Goal: Find specific page/section: Find specific page/section

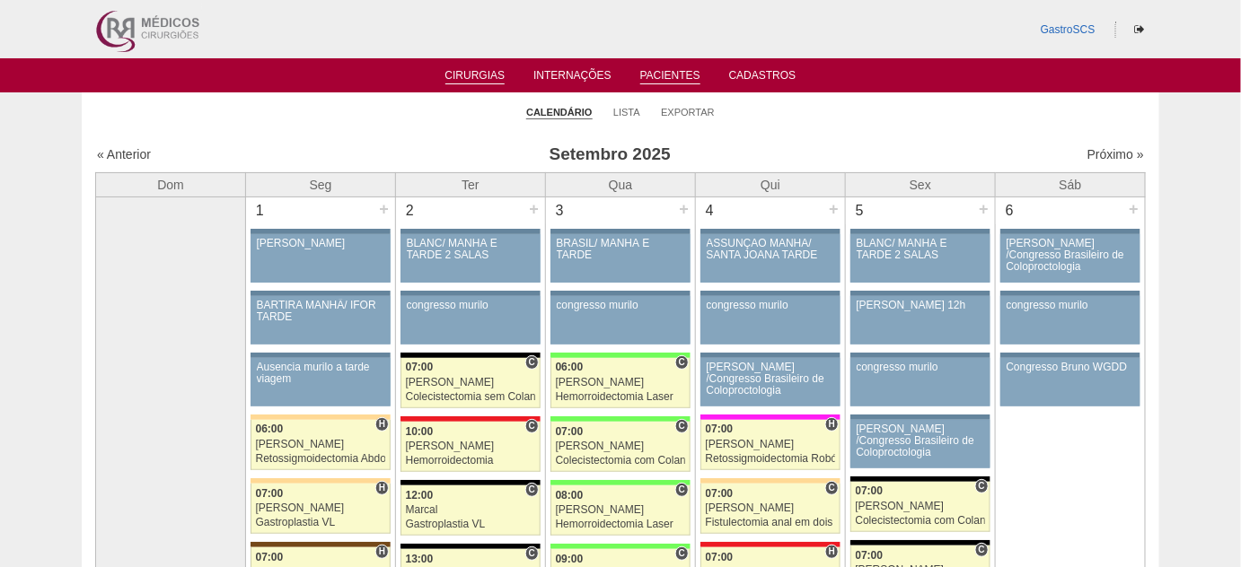
click at [663, 81] on link "Pacientes" at bounding box center [670, 76] width 60 height 15
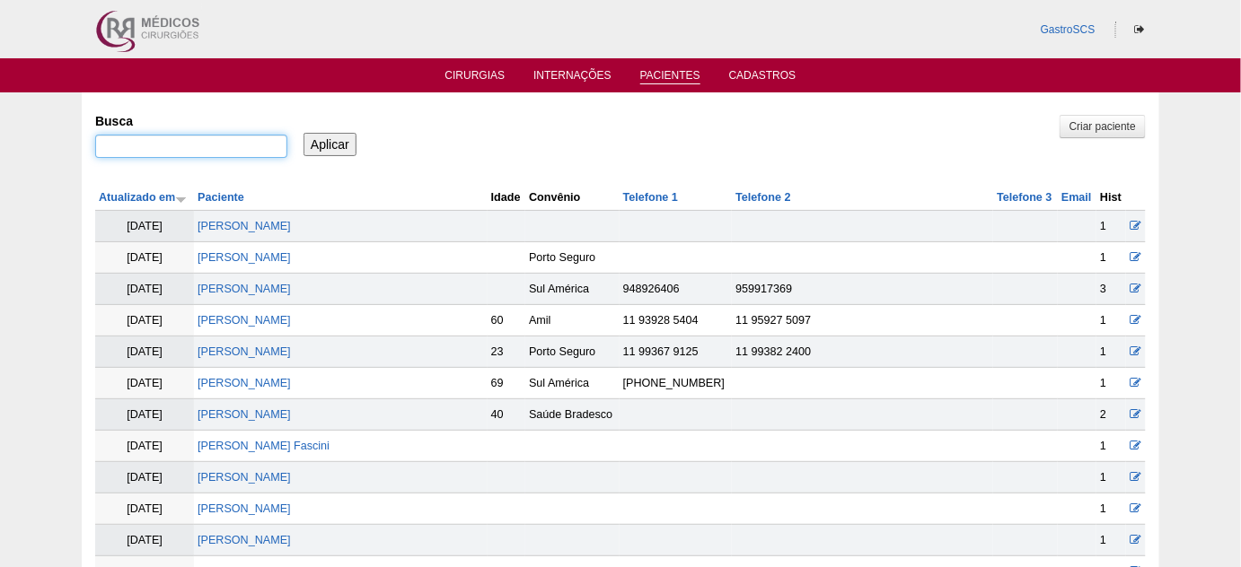
click at [211, 138] on input "Busca" at bounding box center [191, 146] width 192 height 23
type input "aristela"
click at [303, 133] on input "Aplicar" at bounding box center [329, 144] width 53 height 23
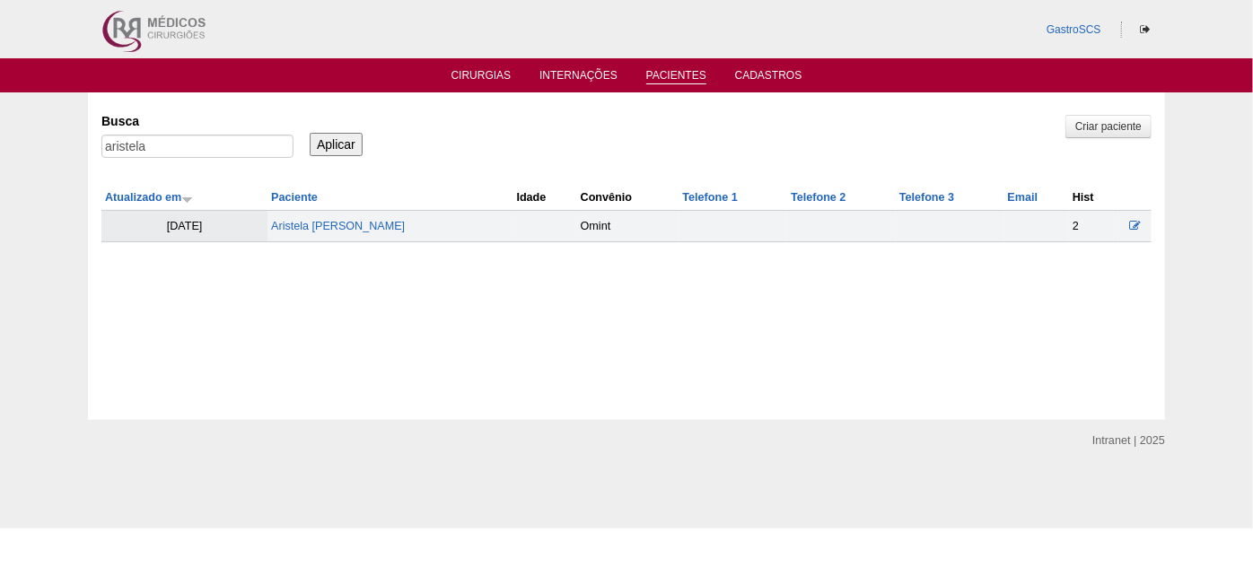
click at [338, 237] on td "Aristela [PERSON_NAME]" at bounding box center [390, 226] width 245 height 31
click at [339, 223] on link "Aristela [PERSON_NAME]" at bounding box center [338, 226] width 134 height 13
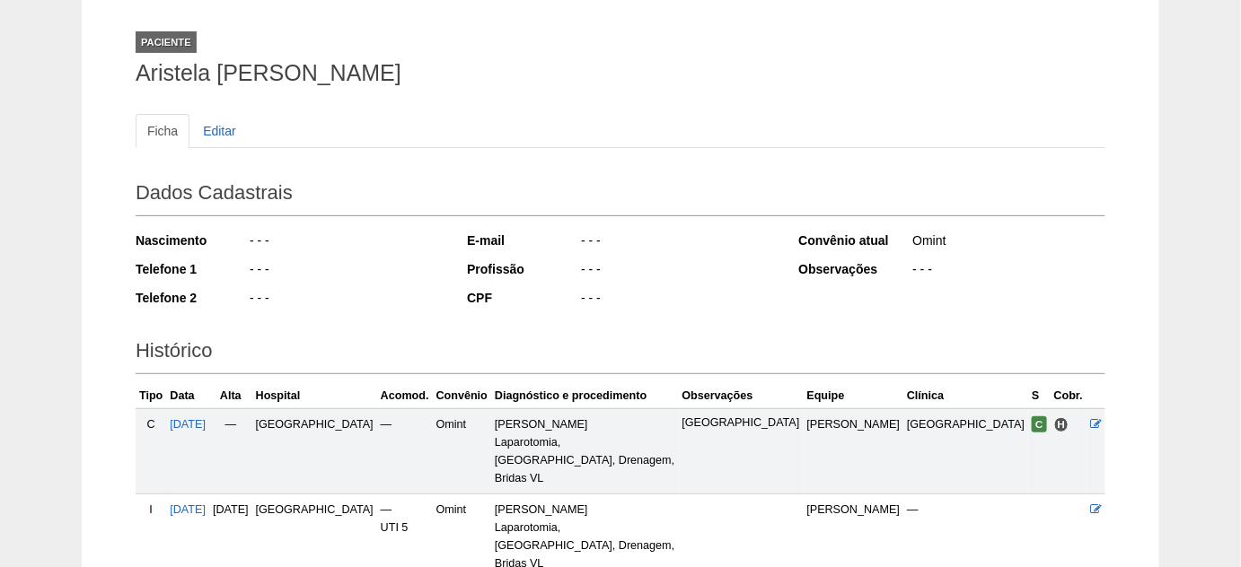
scroll to position [222, 0]
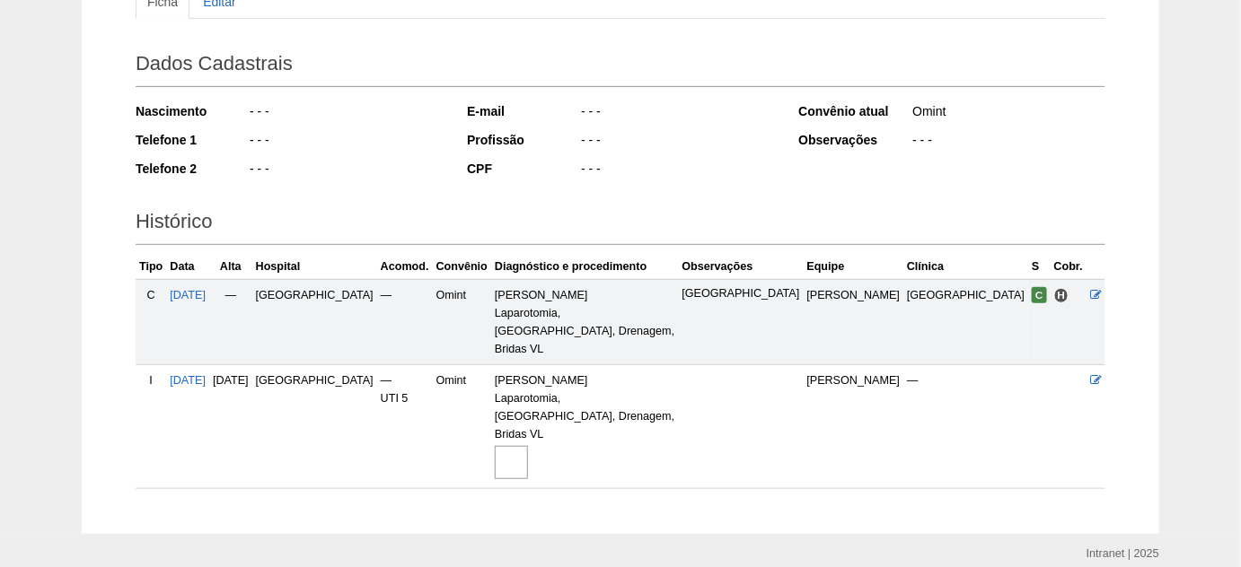
click at [517, 446] on img at bounding box center [511, 462] width 33 height 33
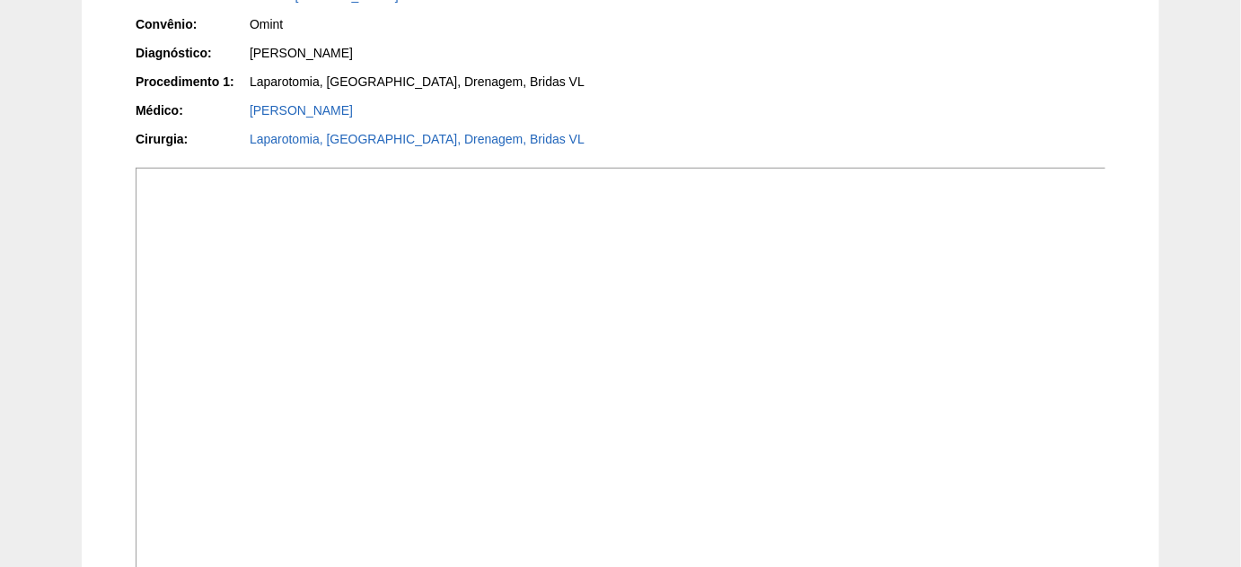
scroll to position [408, 0]
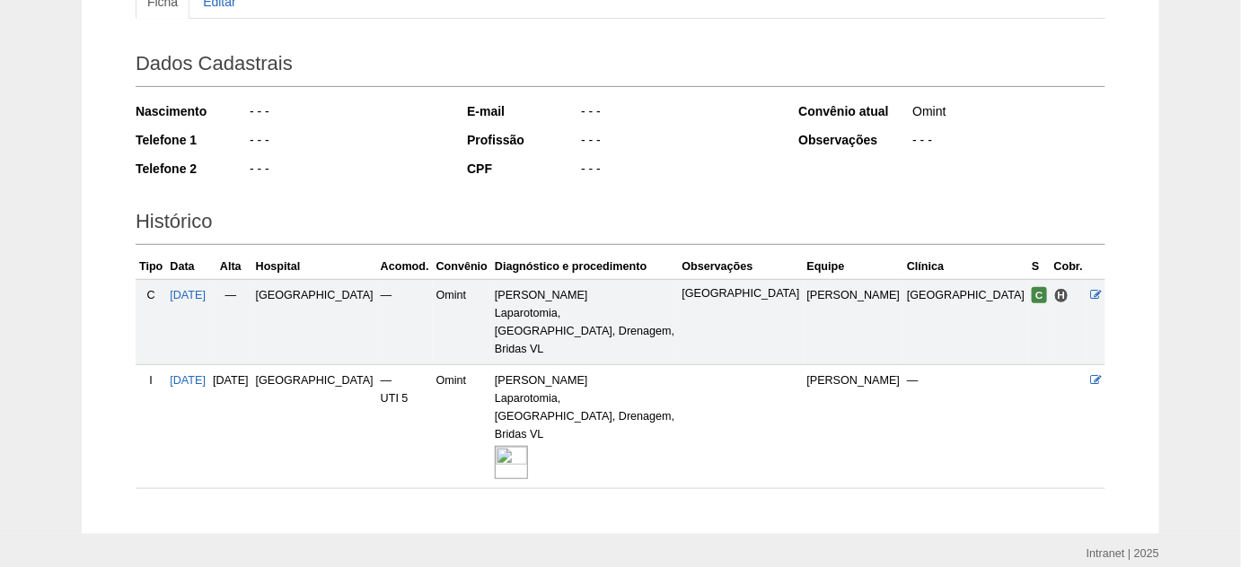
scroll to position [58, 0]
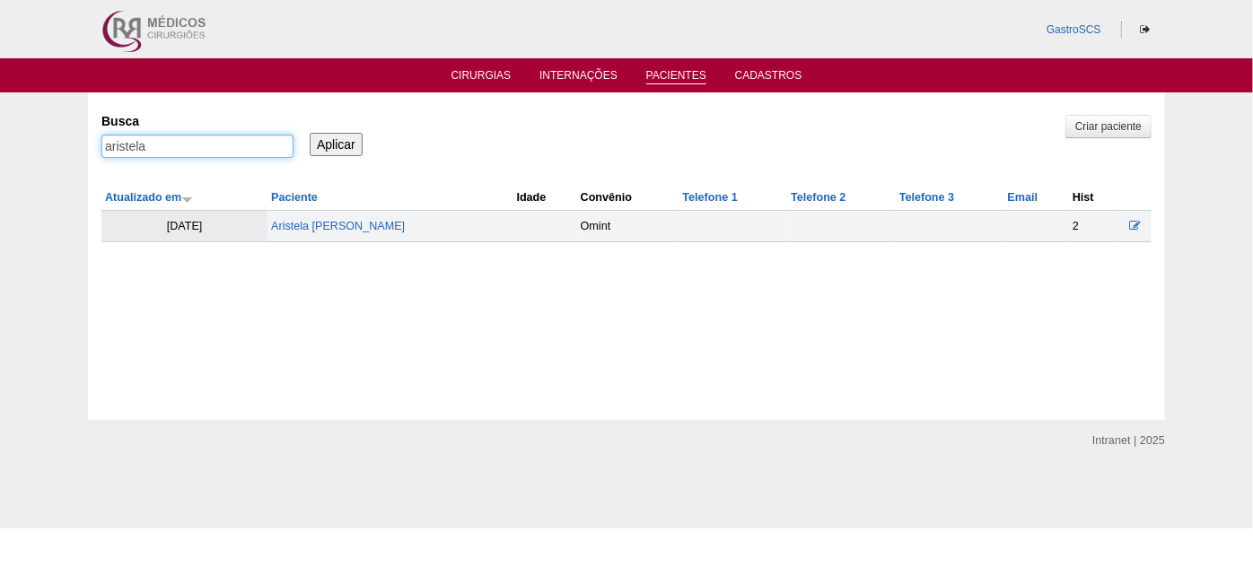
drag, startPoint x: 190, startPoint y: 140, endPoint x: 48, endPoint y: 138, distance: 142.8
click at [53, 138] on div "Pacientes Criar paciente Busca aristela Aplicar Atualizado em Paciente Idade" at bounding box center [626, 256] width 1253 height 328
type input "claudineia"
click at [310, 133] on input "Aplicar" at bounding box center [336, 144] width 53 height 23
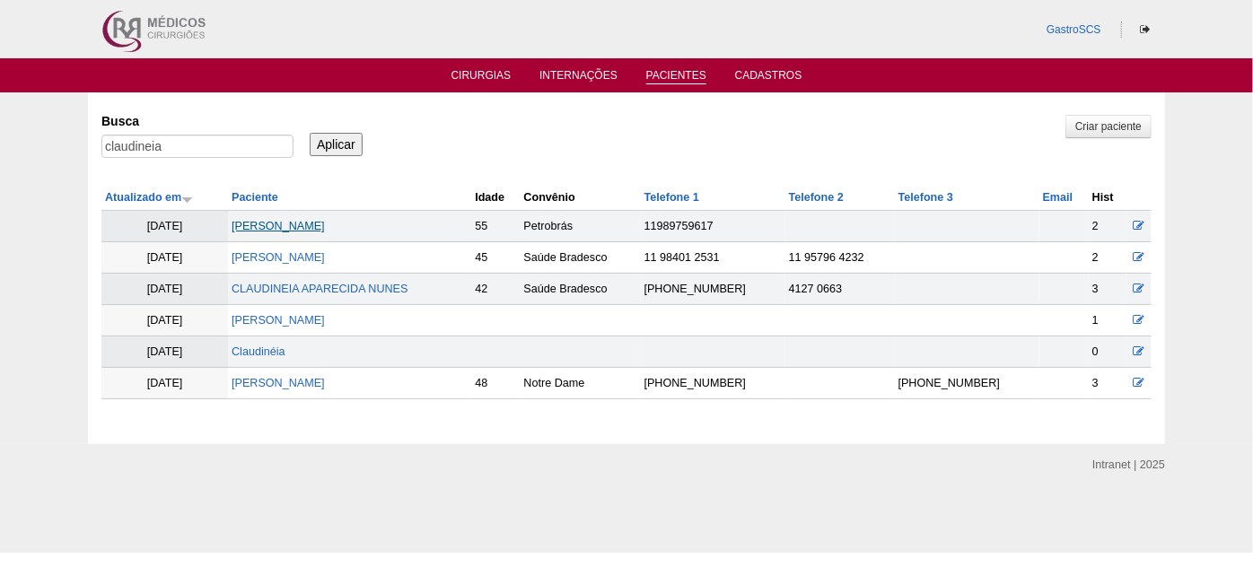
click at [325, 224] on link "[PERSON_NAME]" at bounding box center [278, 226] width 93 height 13
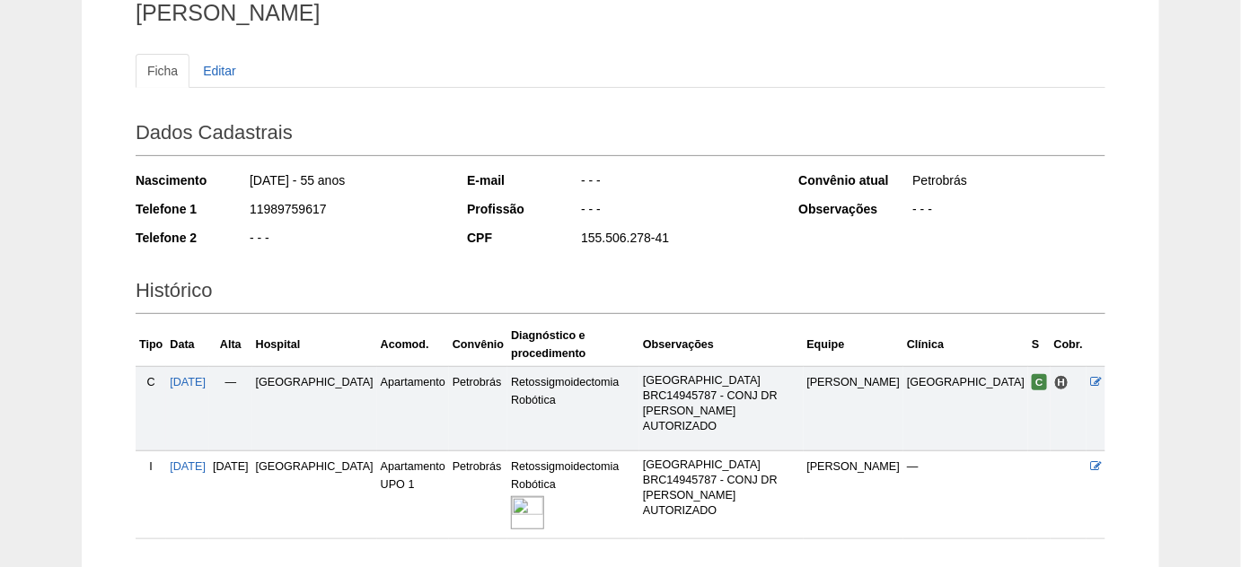
scroll to position [163, 0]
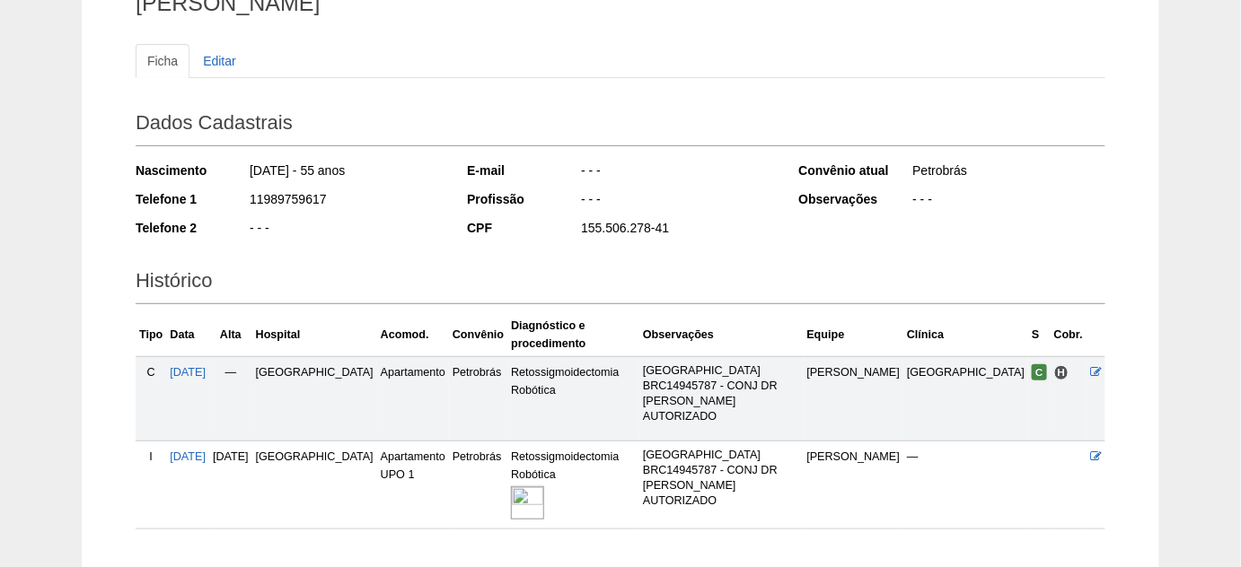
click at [531, 487] on img at bounding box center [527, 503] width 33 height 33
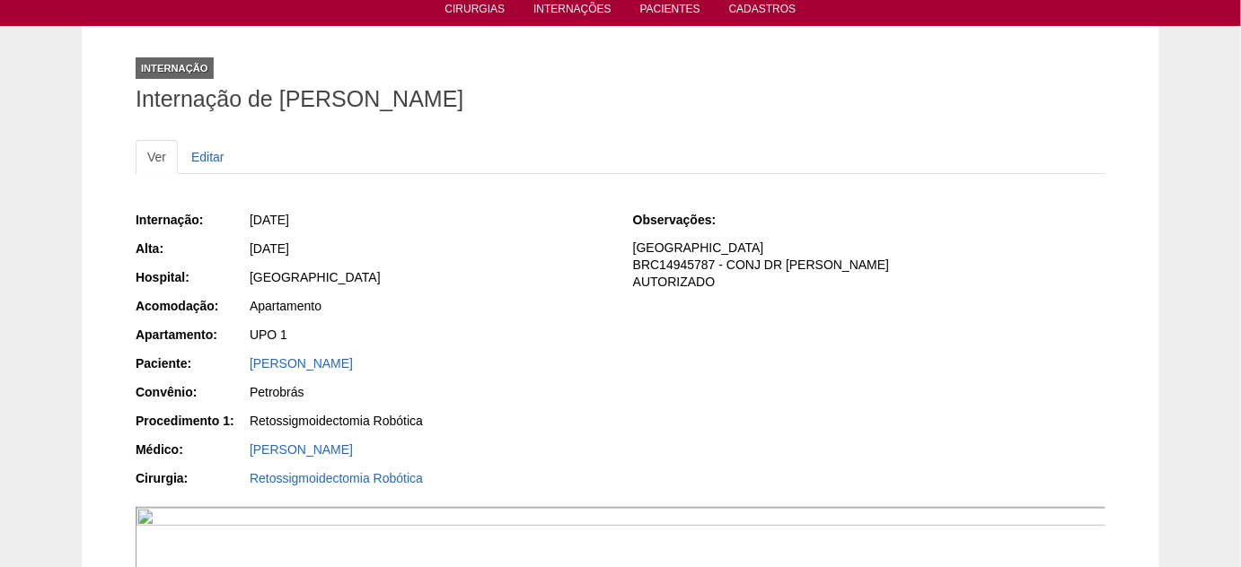
scroll to position [163, 0]
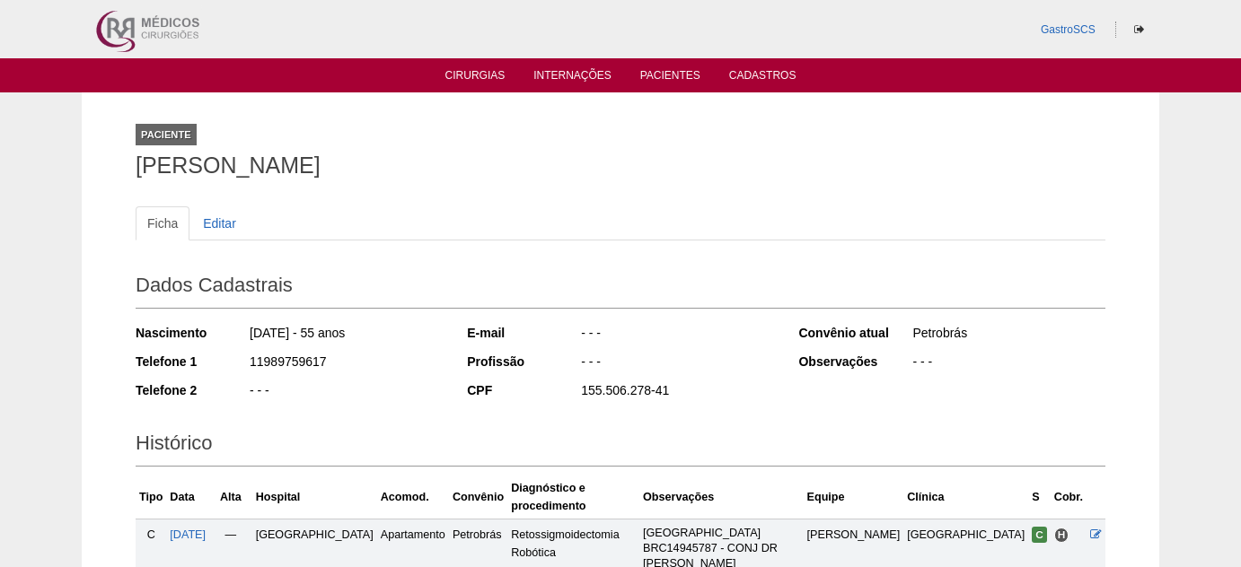
scroll to position [164, 0]
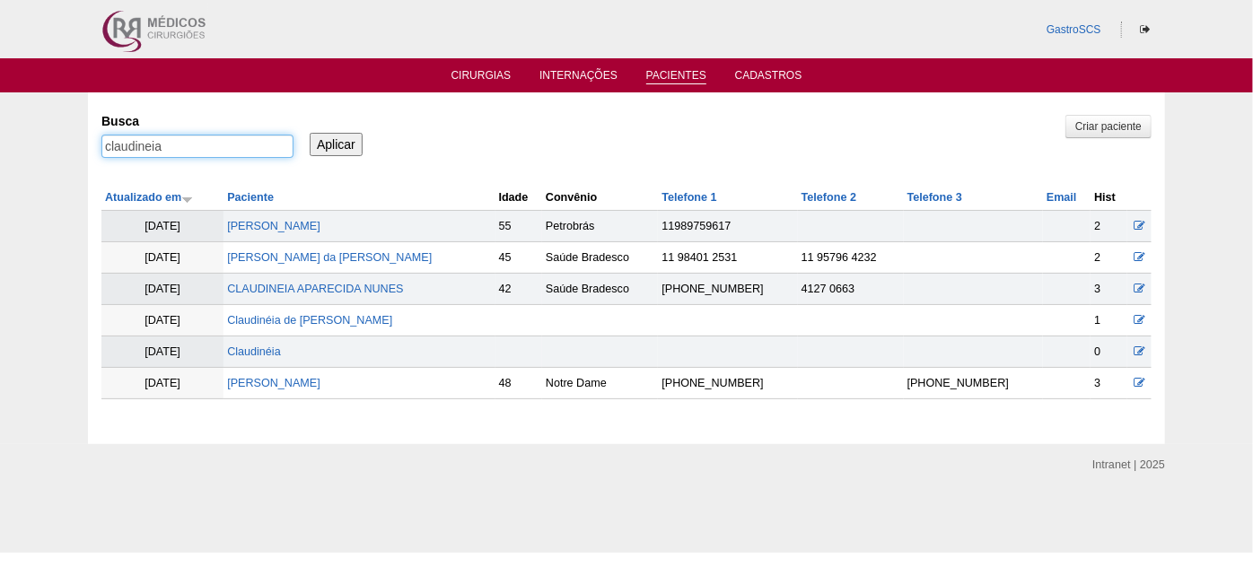
drag, startPoint x: 184, startPoint y: 136, endPoint x: 0, endPoint y: 149, distance: 184.5
click at [0, 147] on div "Pacientes Criar paciente Busca claudineia Aplicar Atualizado em Paciente Idade" at bounding box center [626, 268] width 1253 height 352
type input "daniele"
click at [310, 133] on input "Aplicar" at bounding box center [336, 144] width 53 height 23
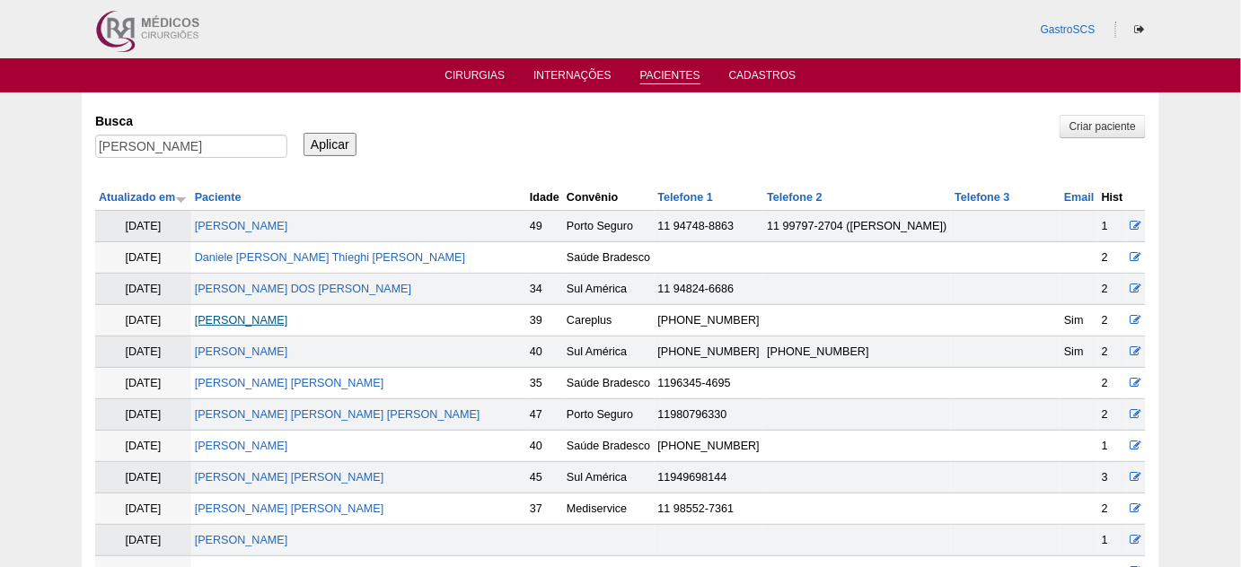
click at [288, 321] on link "[PERSON_NAME]" at bounding box center [241, 320] width 93 height 13
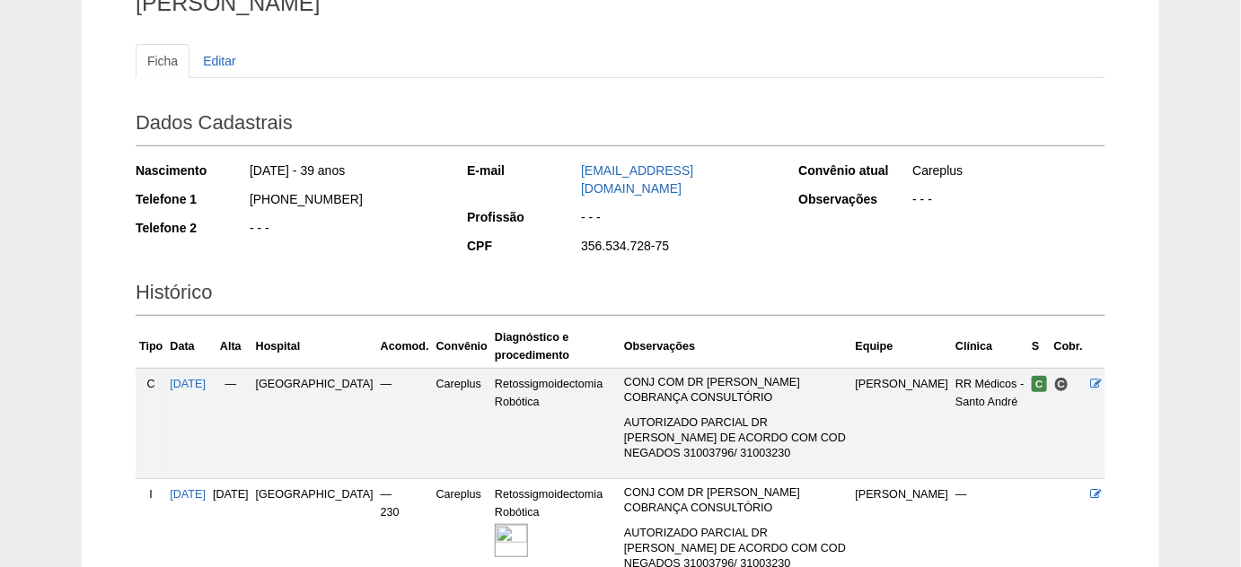
scroll to position [244, 0]
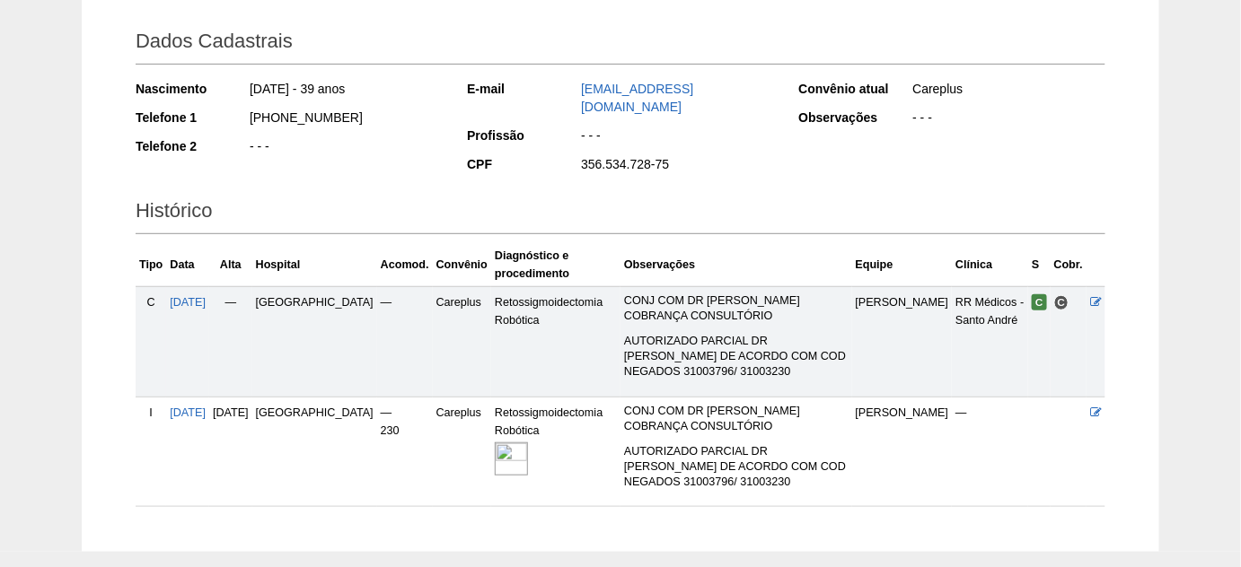
click at [495, 443] on img at bounding box center [511, 459] width 33 height 33
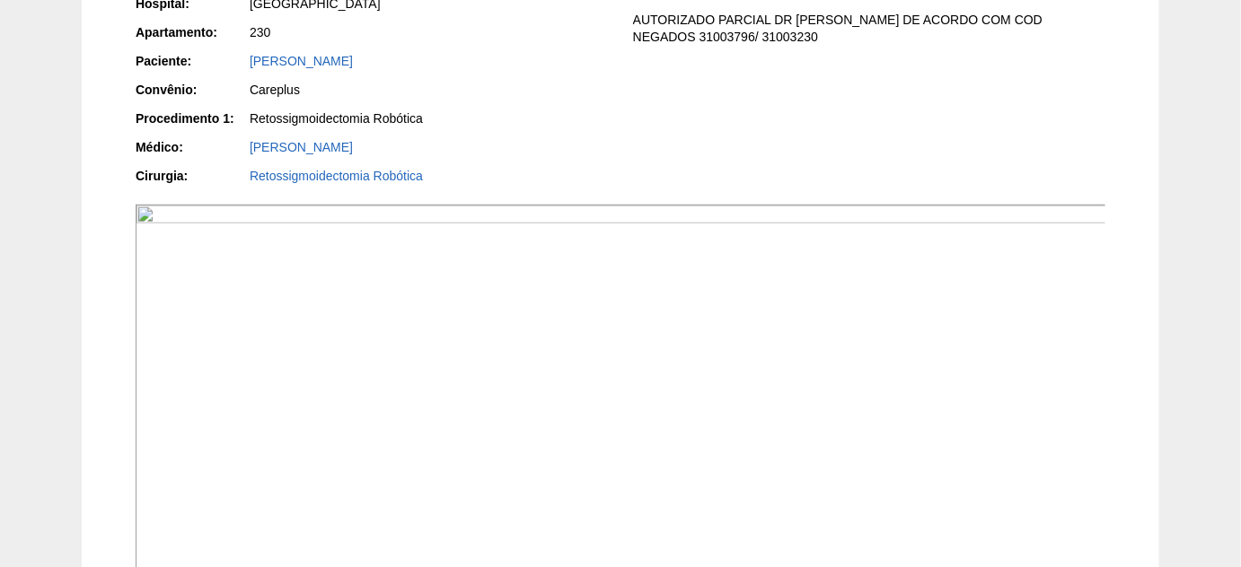
scroll to position [489, 0]
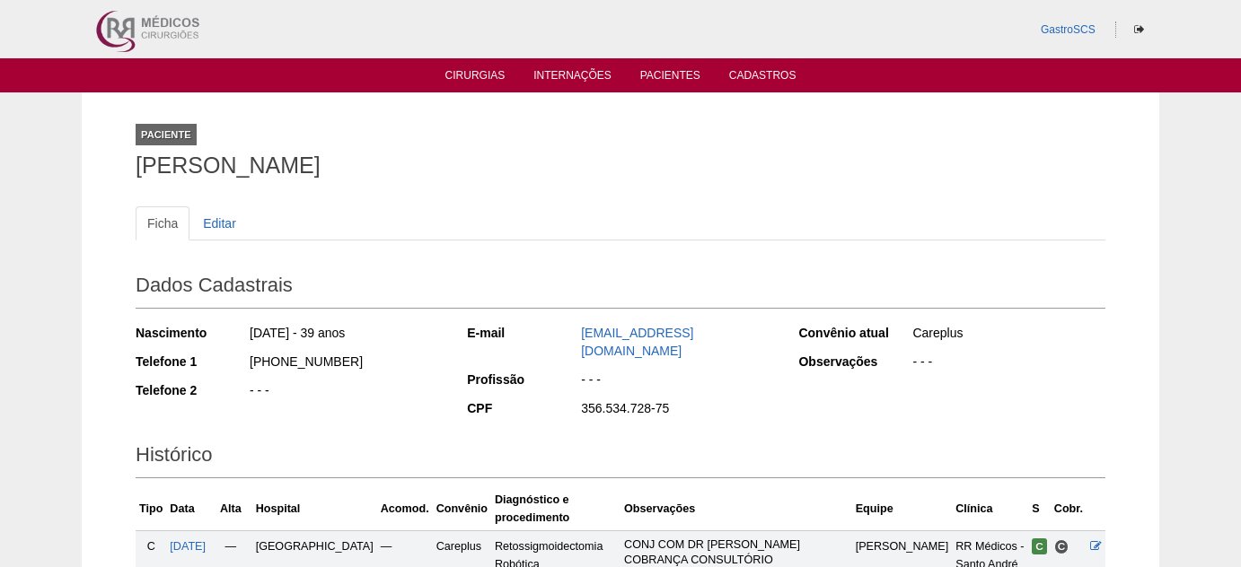
scroll to position [244, 0]
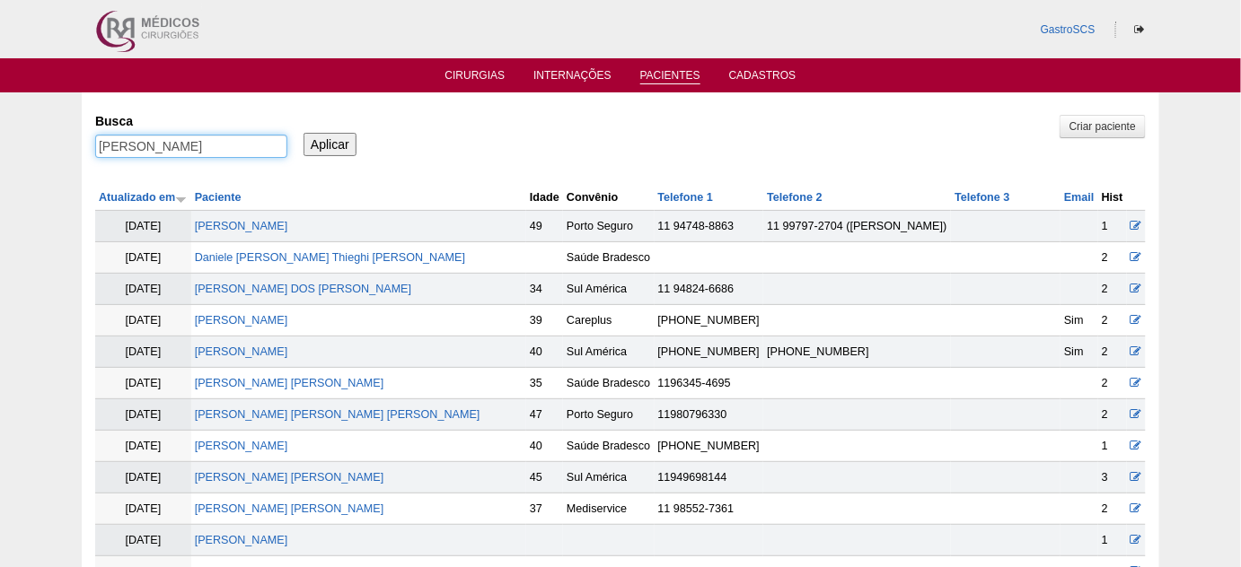
drag, startPoint x: 131, startPoint y: 152, endPoint x: 14, endPoint y: 145, distance: 117.0
type input "evelin"
click at [303, 133] on input "Aplicar" at bounding box center [329, 144] width 53 height 23
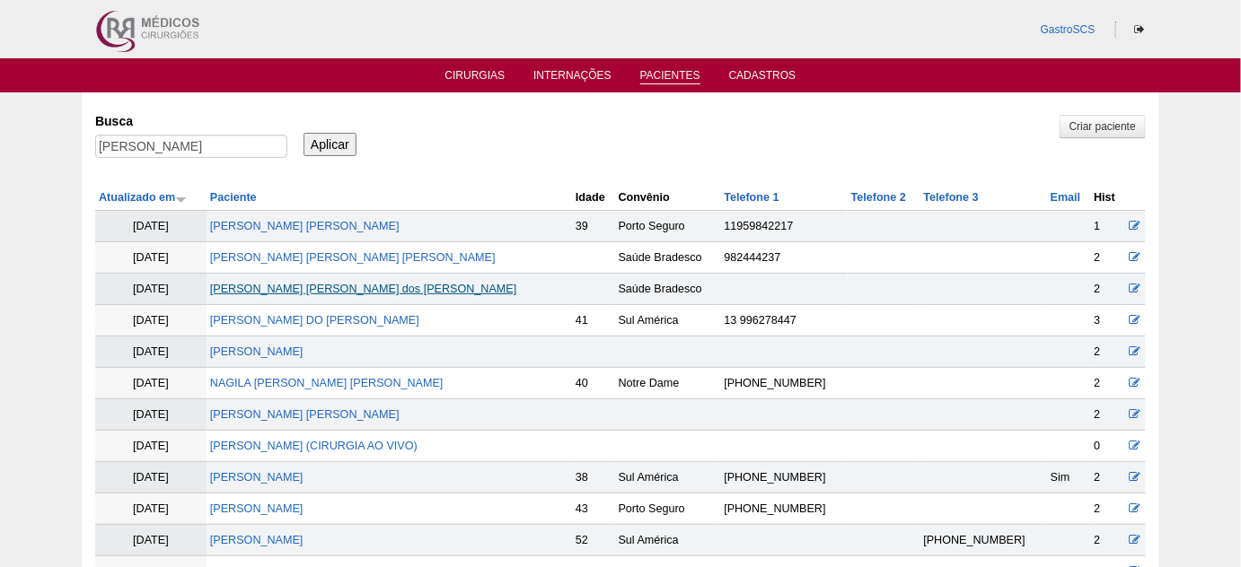
click at [327, 285] on link "Evelin Cristina dos Santos" at bounding box center [363, 289] width 307 height 13
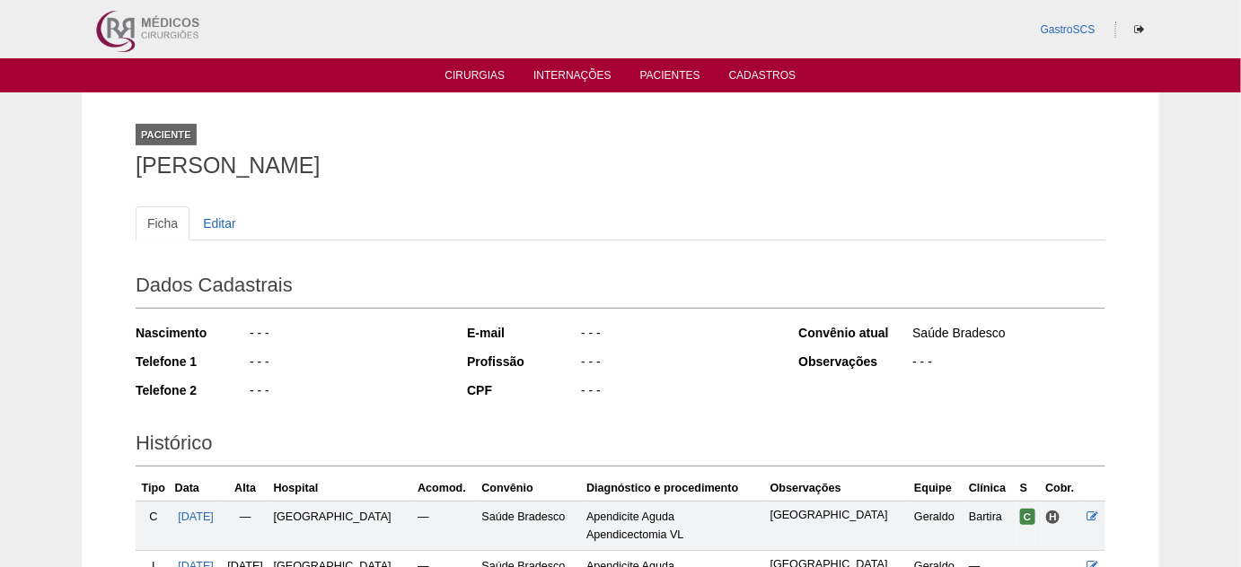
scroll to position [163, 0]
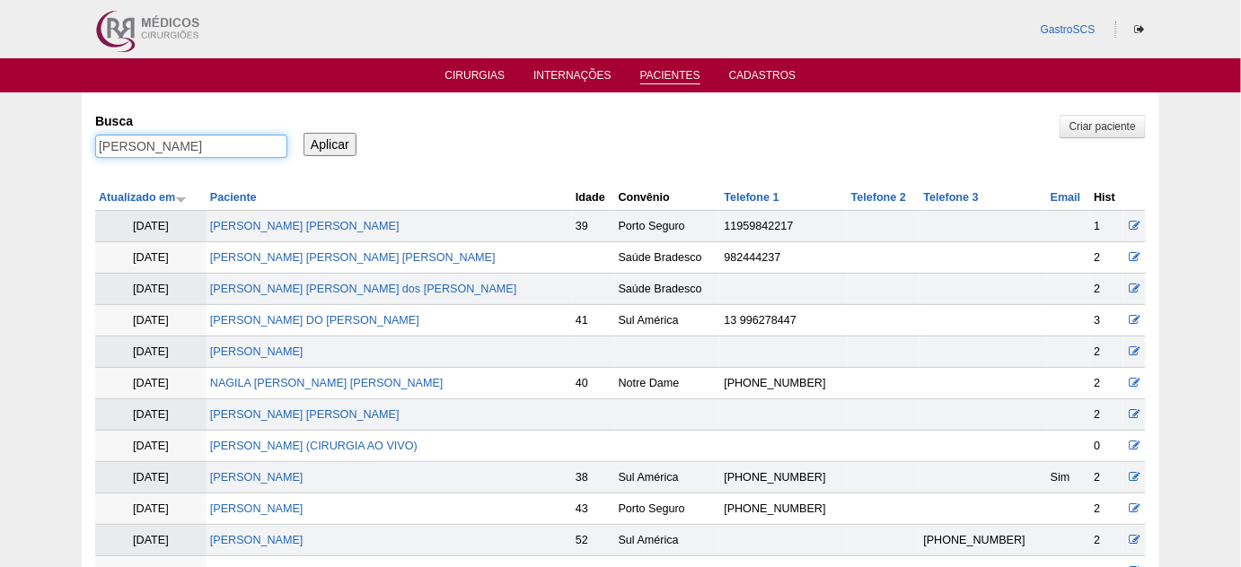
drag, startPoint x: 172, startPoint y: 152, endPoint x: 26, endPoint y: 143, distance: 146.6
click at [35, 146] on div "Pacientes Criar paciente Busca evelin Aplicar Atualizado em Paciente Idade" at bounding box center [620, 393] width 1241 height 603
type input "[PERSON_NAME]"
click at [303, 133] on input "Aplicar" at bounding box center [329, 144] width 53 height 23
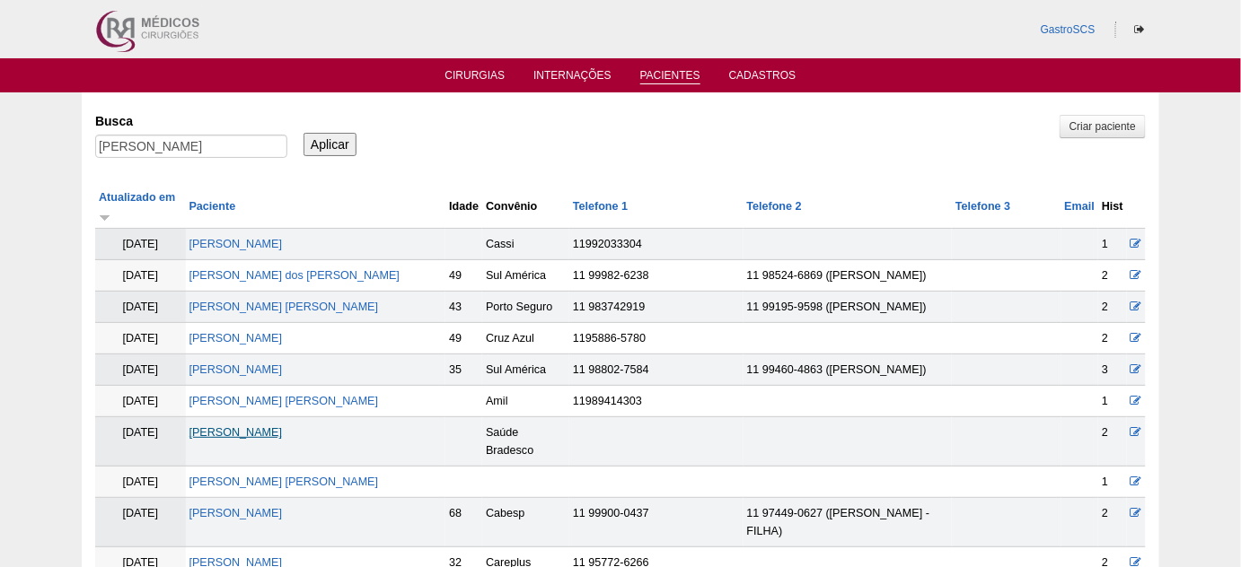
click at [281, 427] on link "[PERSON_NAME]" at bounding box center [235, 433] width 93 height 13
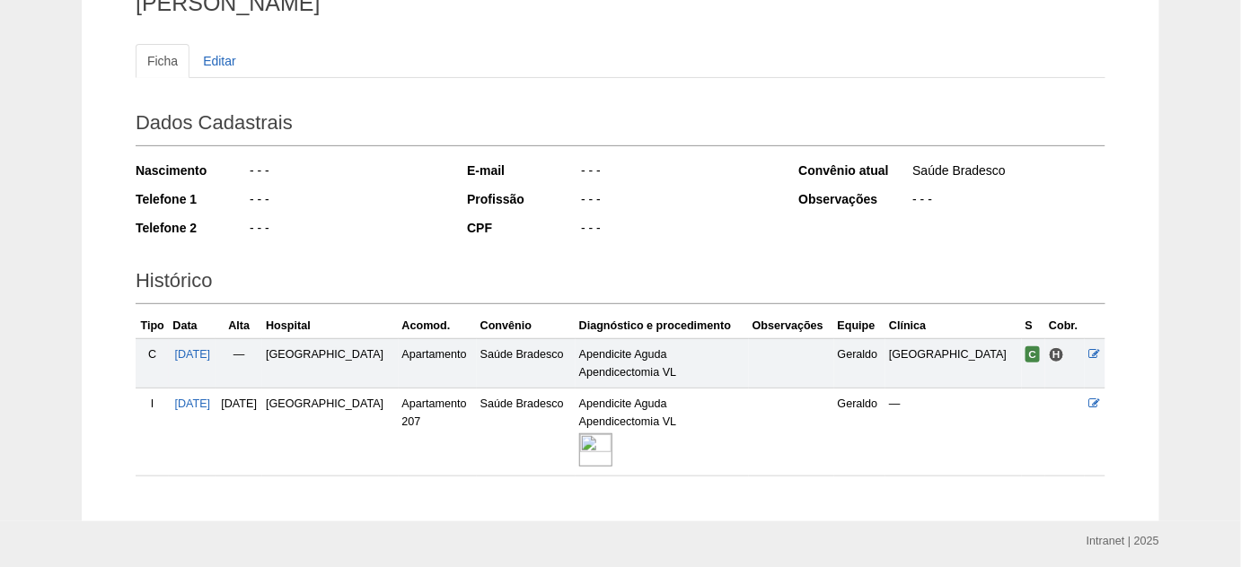
scroll to position [163, 0]
click at [612, 444] on img at bounding box center [595, 450] width 33 height 33
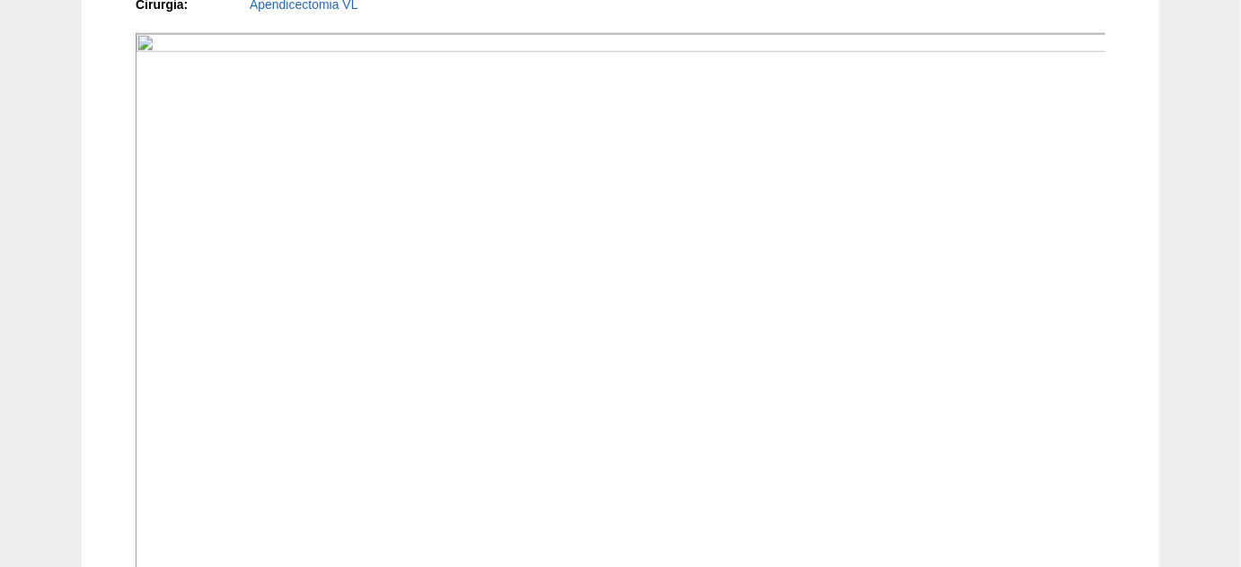
scroll to position [571, 0]
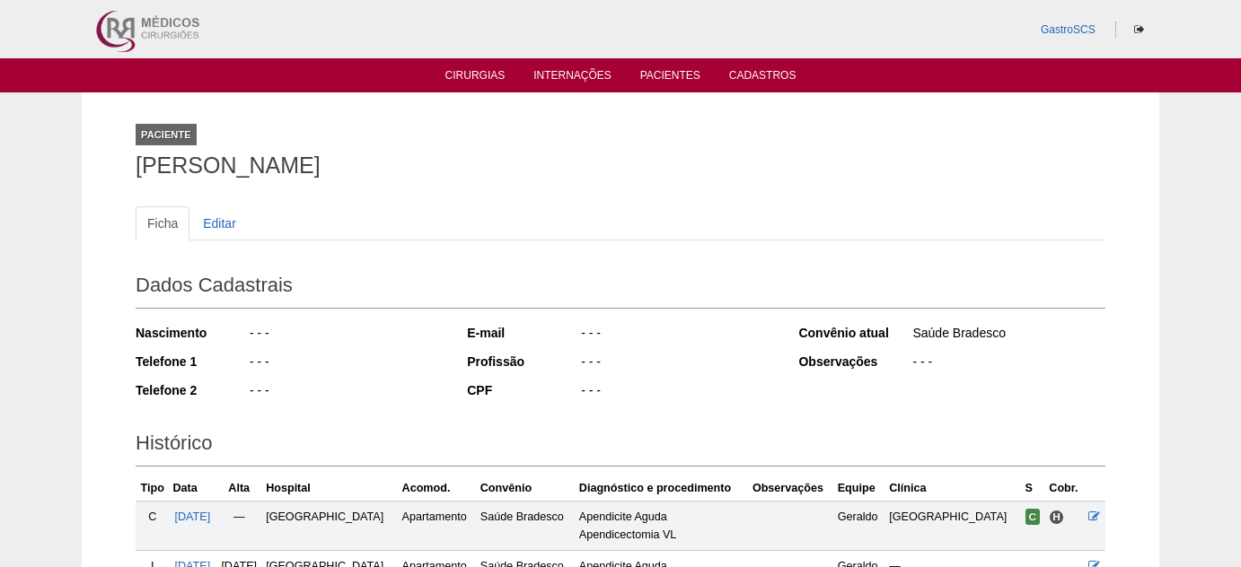
scroll to position [164, 0]
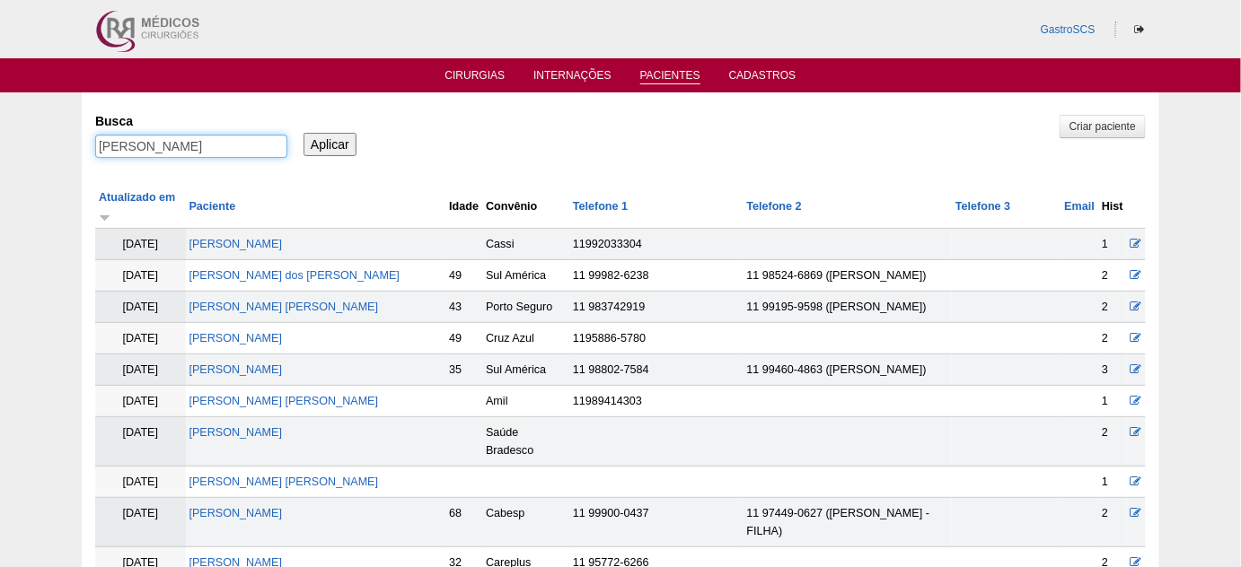
drag, startPoint x: 77, startPoint y: 136, endPoint x: 22, endPoint y: 129, distance: 56.1
type input "fernando"
click at [303, 133] on input "Aplicar" at bounding box center [329, 144] width 53 height 23
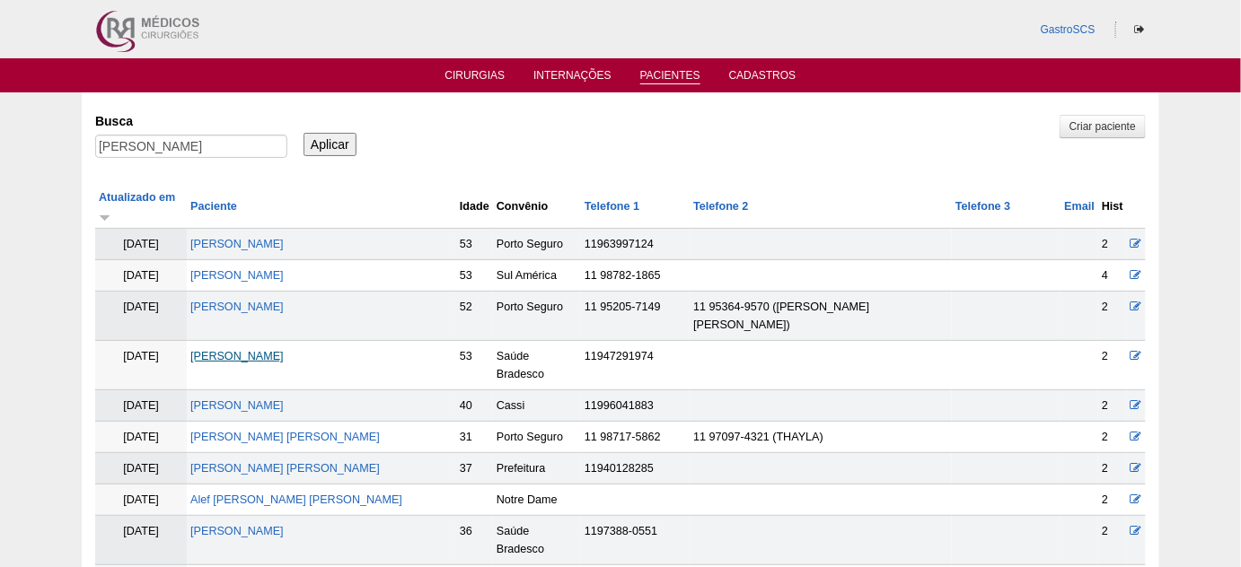
click at [284, 350] on link "Fernando Alves Vieira" at bounding box center [236, 356] width 93 height 13
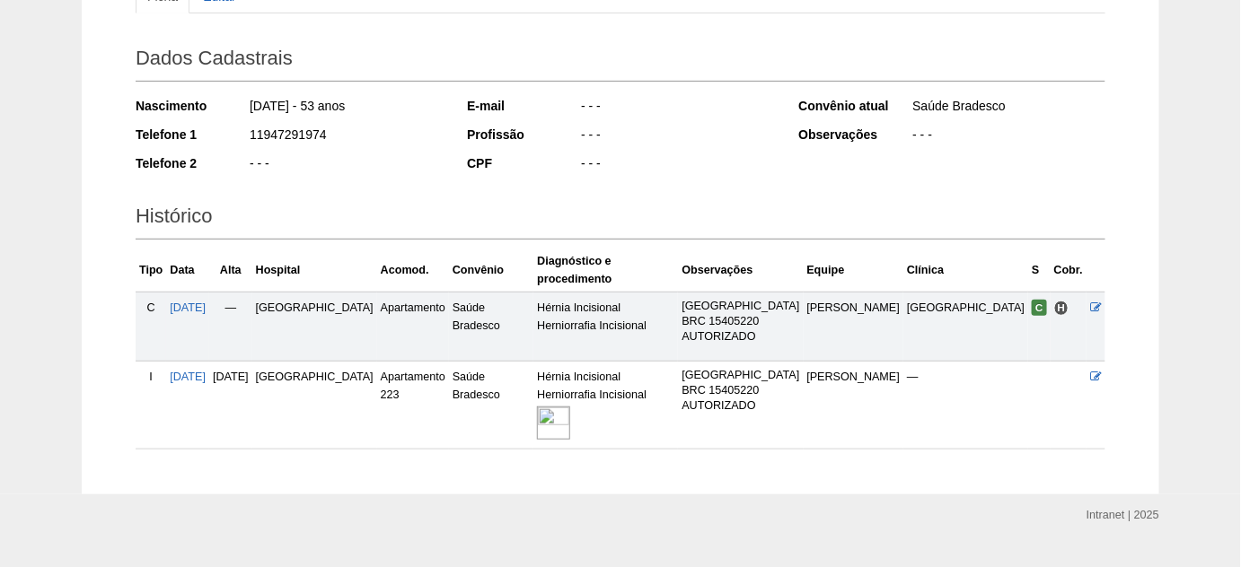
scroll to position [242, 0]
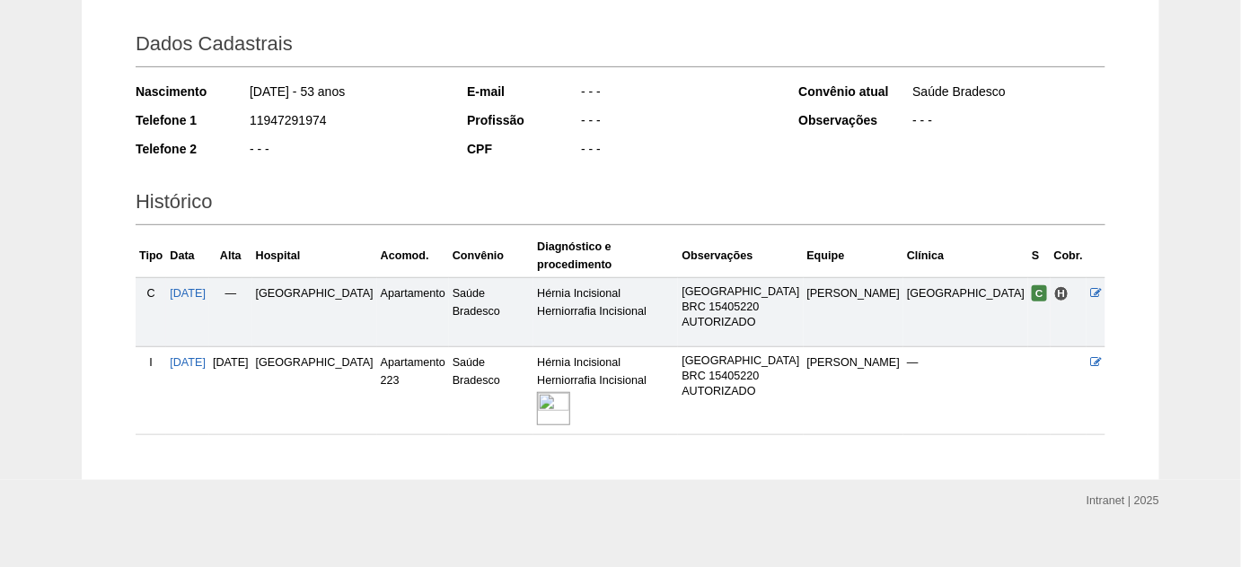
click at [570, 400] on img at bounding box center [553, 408] width 33 height 33
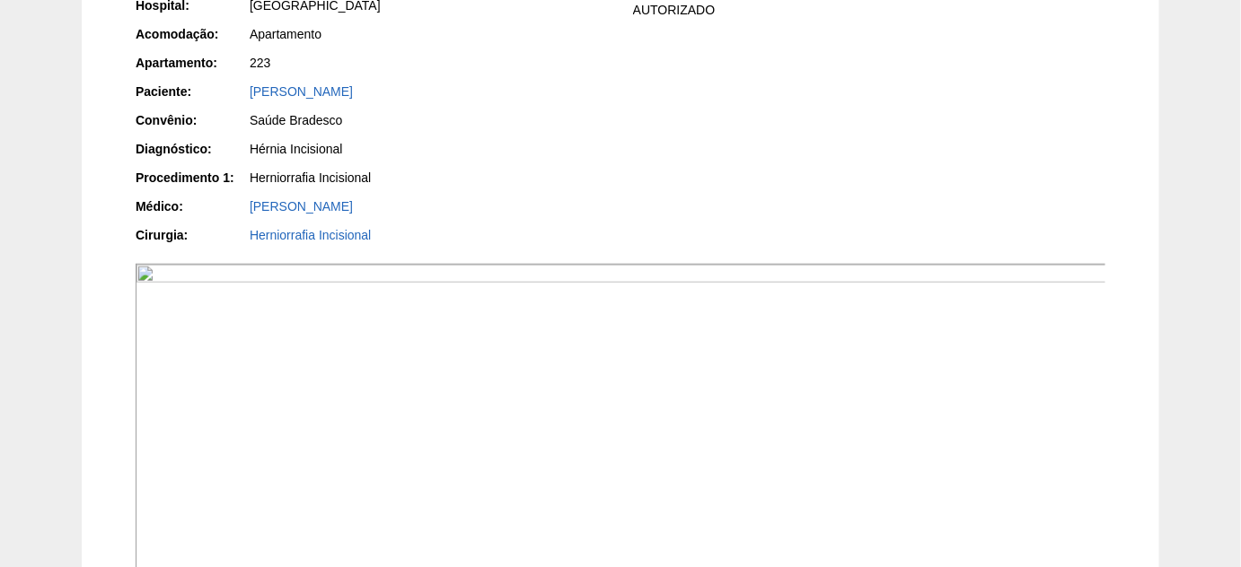
scroll to position [408, 0]
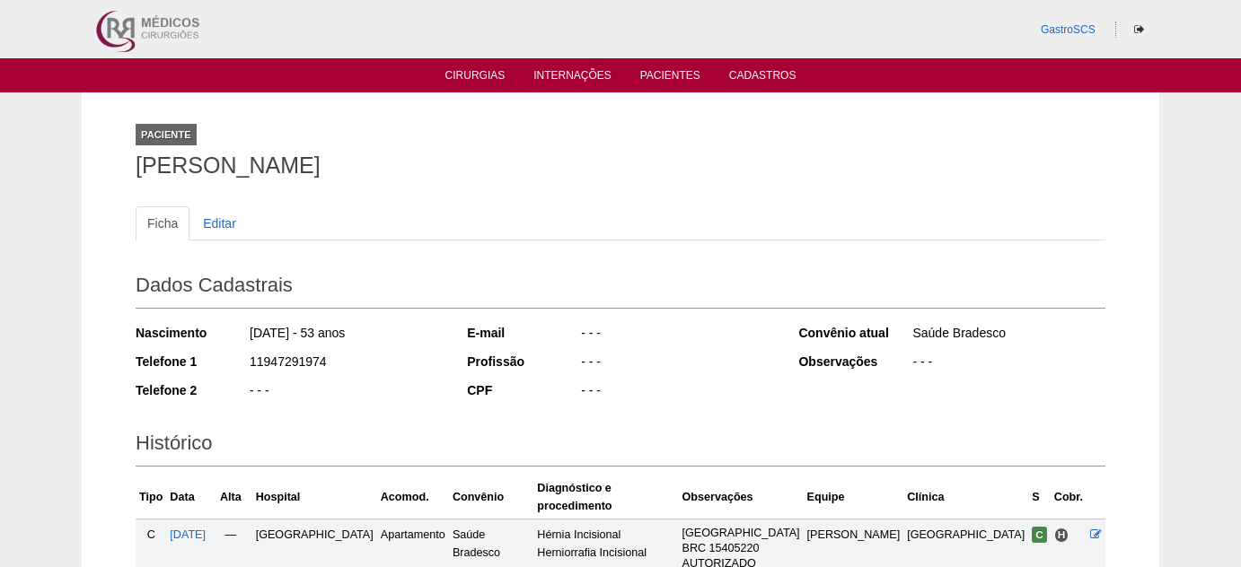
scroll to position [242, 0]
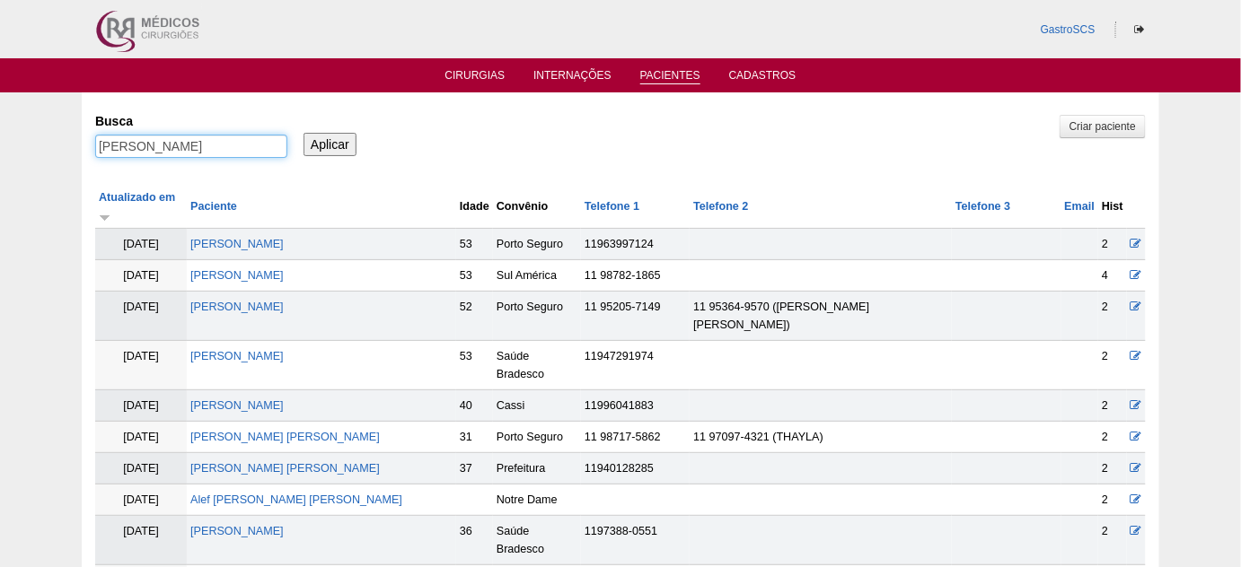
drag, startPoint x: 164, startPoint y: 150, endPoint x: 0, endPoint y: 143, distance: 164.5
type input "jacob"
click at [303, 133] on input "Aplicar" at bounding box center [329, 144] width 53 height 23
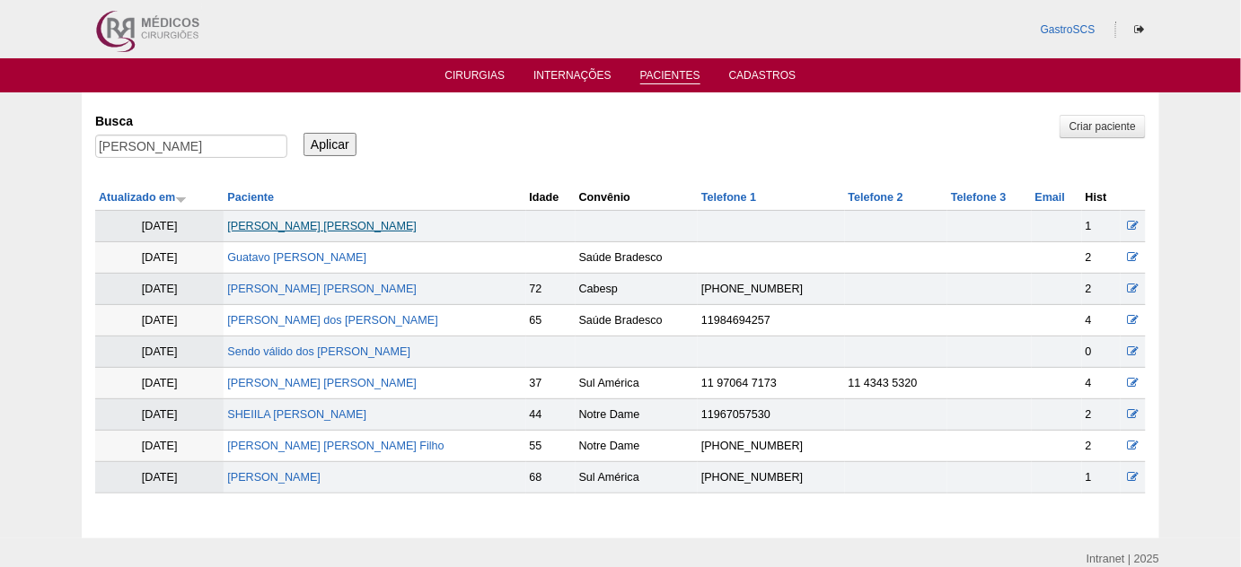
click at [310, 224] on link "[PERSON_NAME] [PERSON_NAME]" at bounding box center [321, 226] width 189 height 13
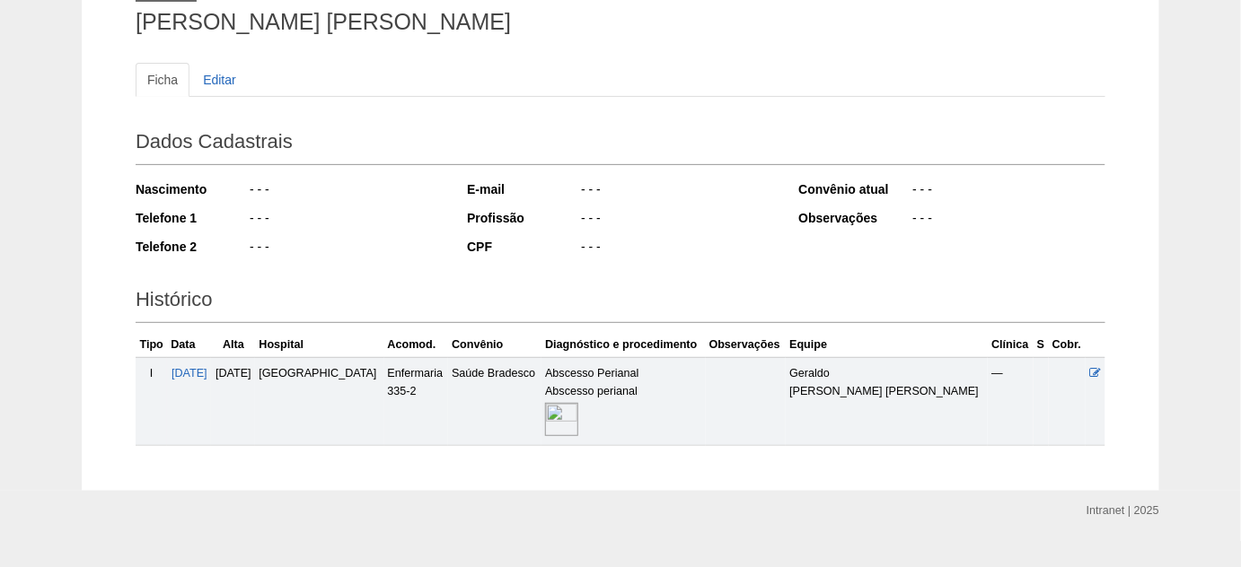
scroll to position [163, 0]
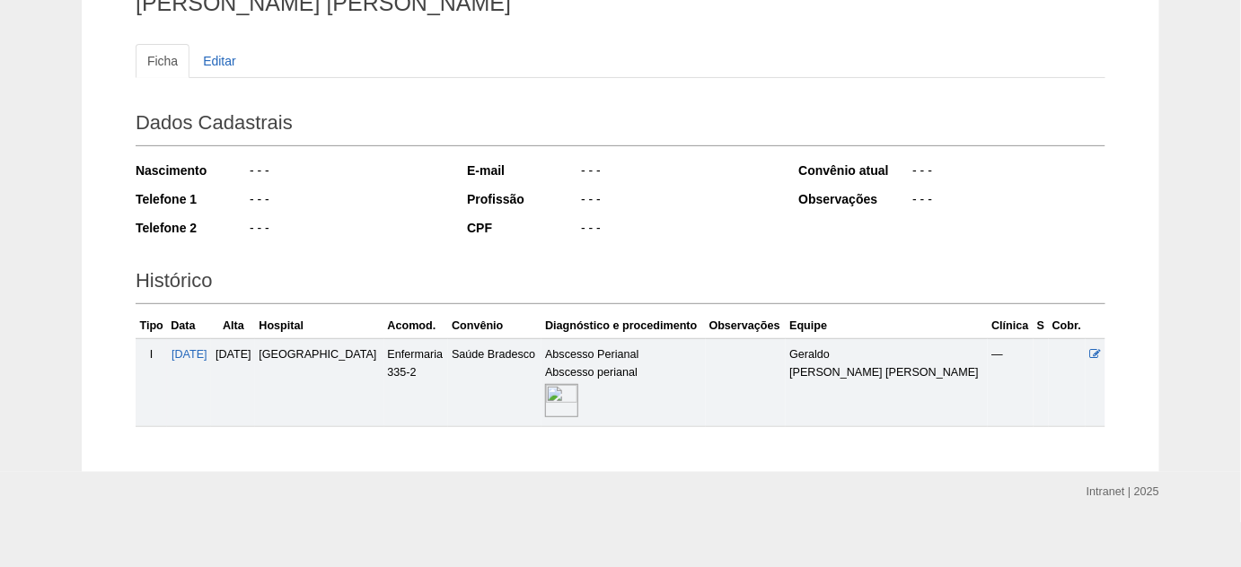
click at [578, 401] on img at bounding box center [561, 400] width 33 height 33
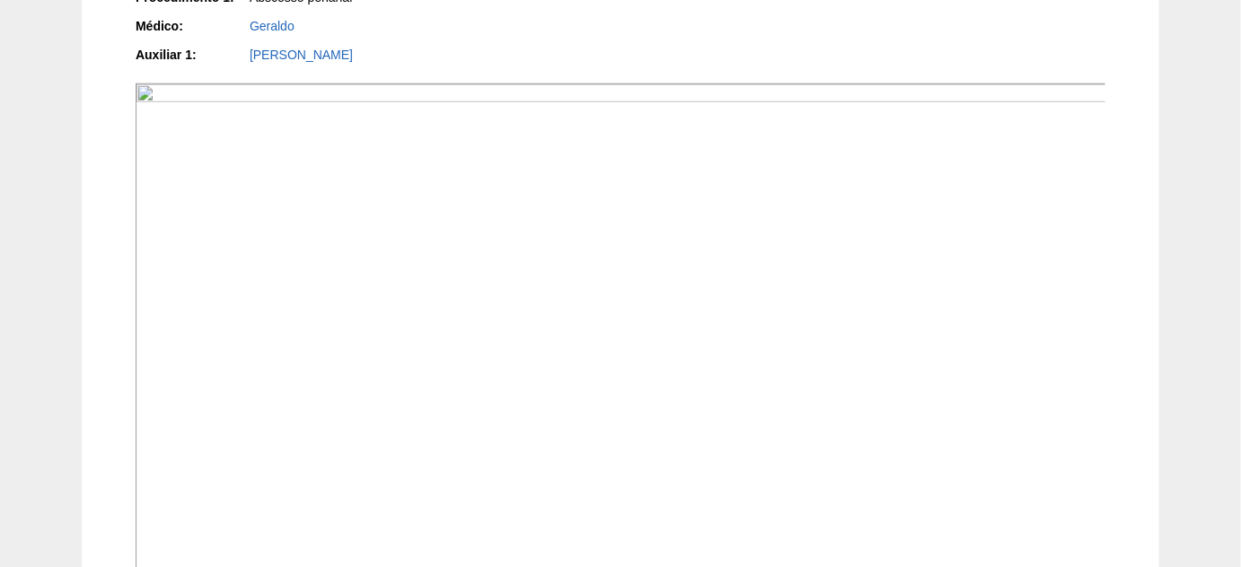
scroll to position [653, 0]
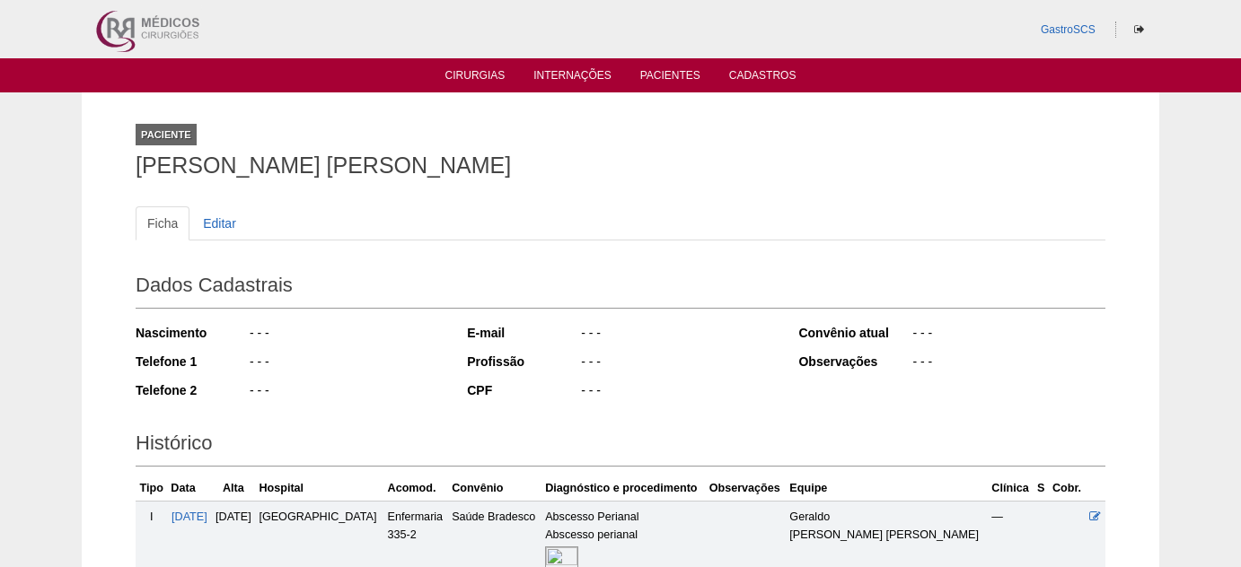
scroll to position [164, 0]
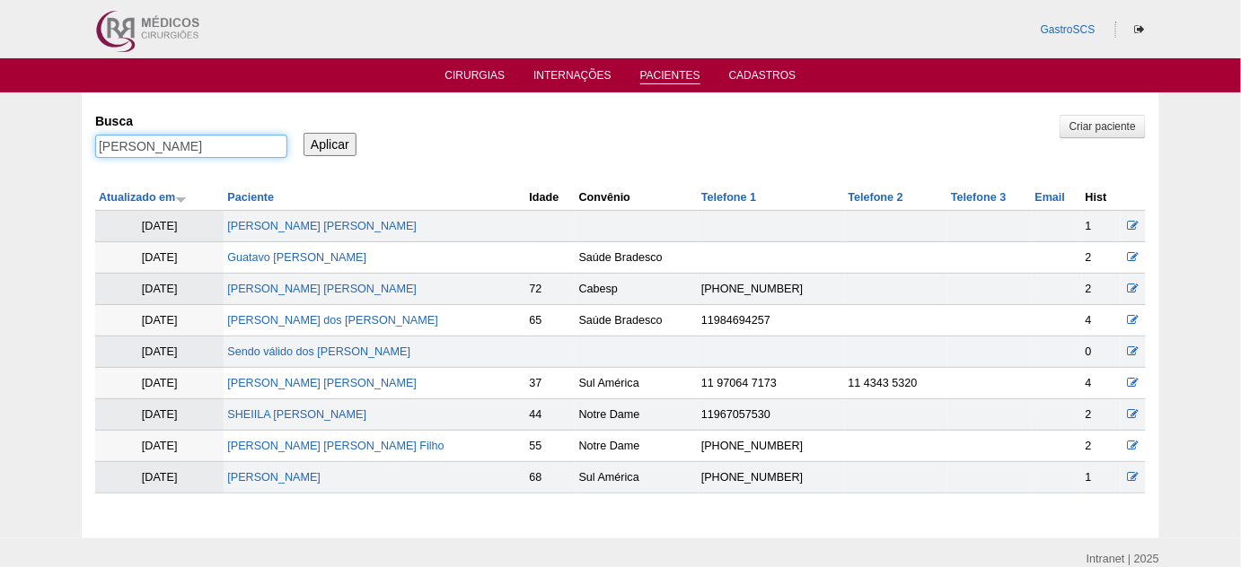
drag, startPoint x: 113, startPoint y: 145, endPoint x: 22, endPoint y: 141, distance: 90.8
click at [22, 141] on div "Pacientes Criar paciente [GEOGRAPHIC_DATA] [PERSON_NAME] Aplicar Atualizado em …" at bounding box center [620, 315] width 1241 height 446
type input "[PERSON_NAME]"
click at [303, 133] on input "Aplicar" at bounding box center [329, 144] width 53 height 23
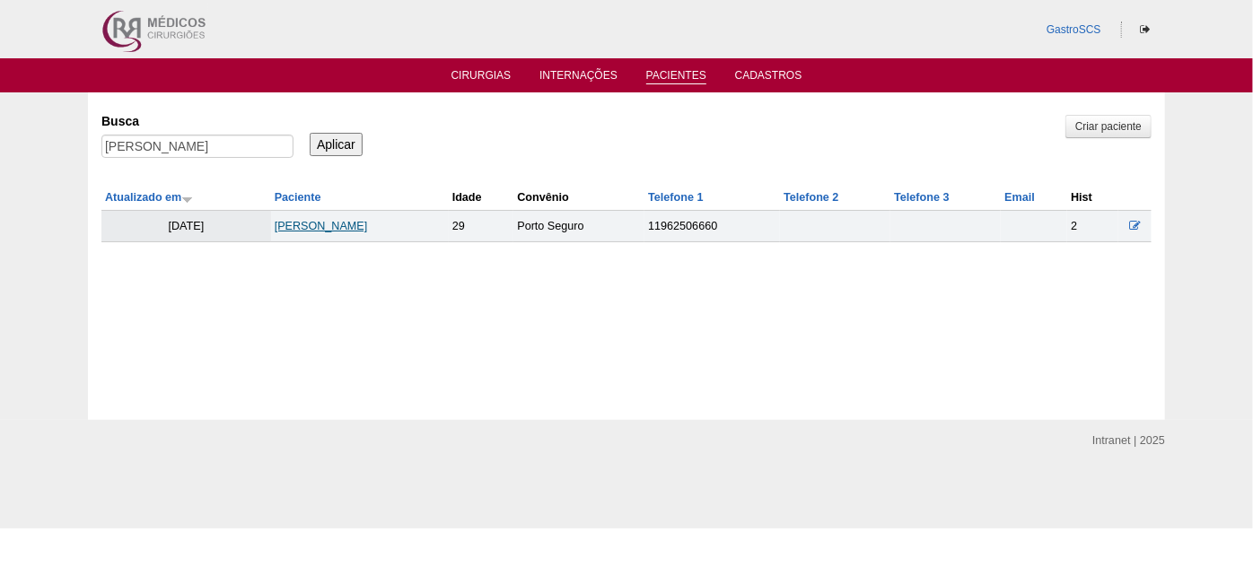
click at [321, 224] on link "JENNEFER OLIVEIRA ANDRADE" at bounding box center [321, 226] width 93 height 13
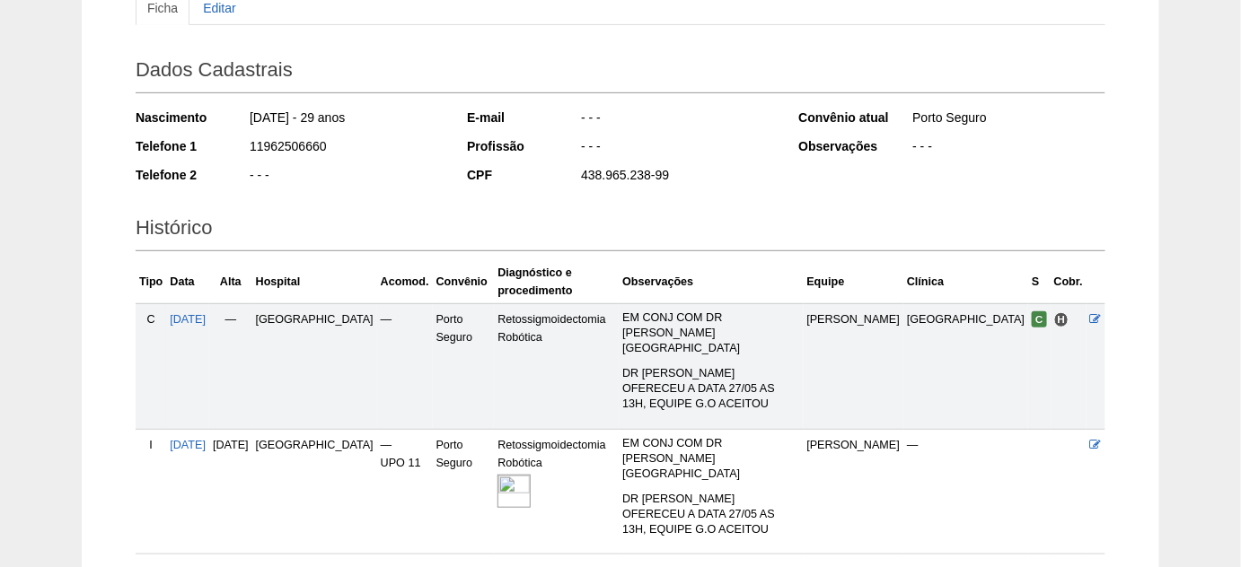
scroll to position [244, 0]
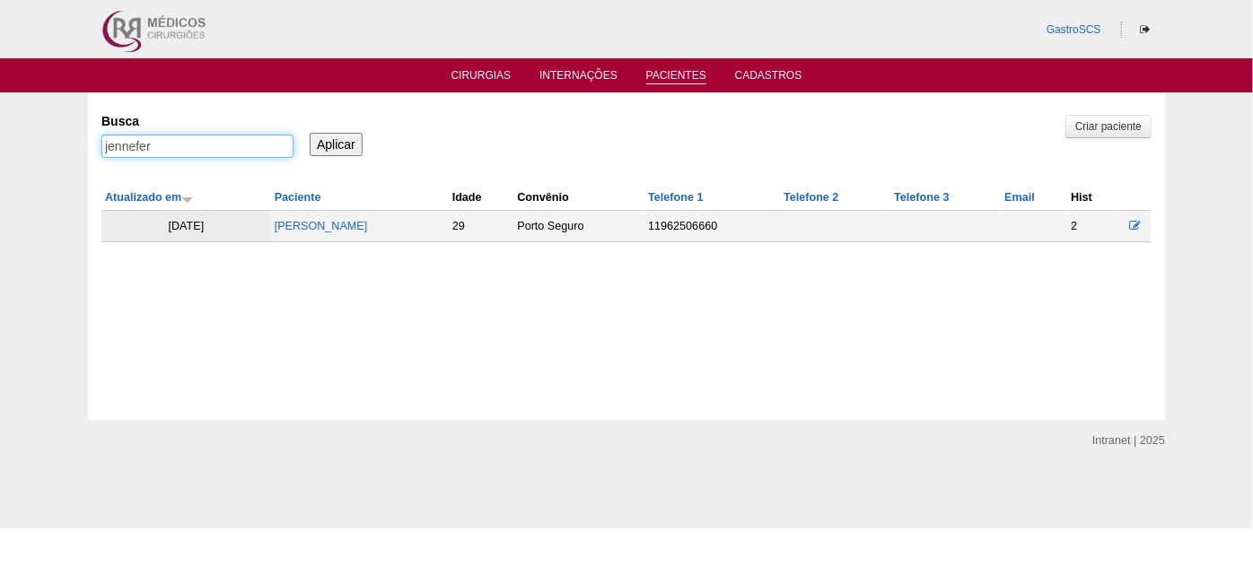
drag, startPoint x: 155, startPoint y: 145, endPoint x: 0, endPoint y: 138, distance: 155.5
click at [13, 136] on div "Pacientes Criar paciente Busca jennefer Aplicar Atualizado em Paciente Idade" at bounding box center [626, 256] width 1253 height 328
type input "jussara"
click at [310, 133] on input "Aplicar" at bounding box center [336, 144] width 53 height 23
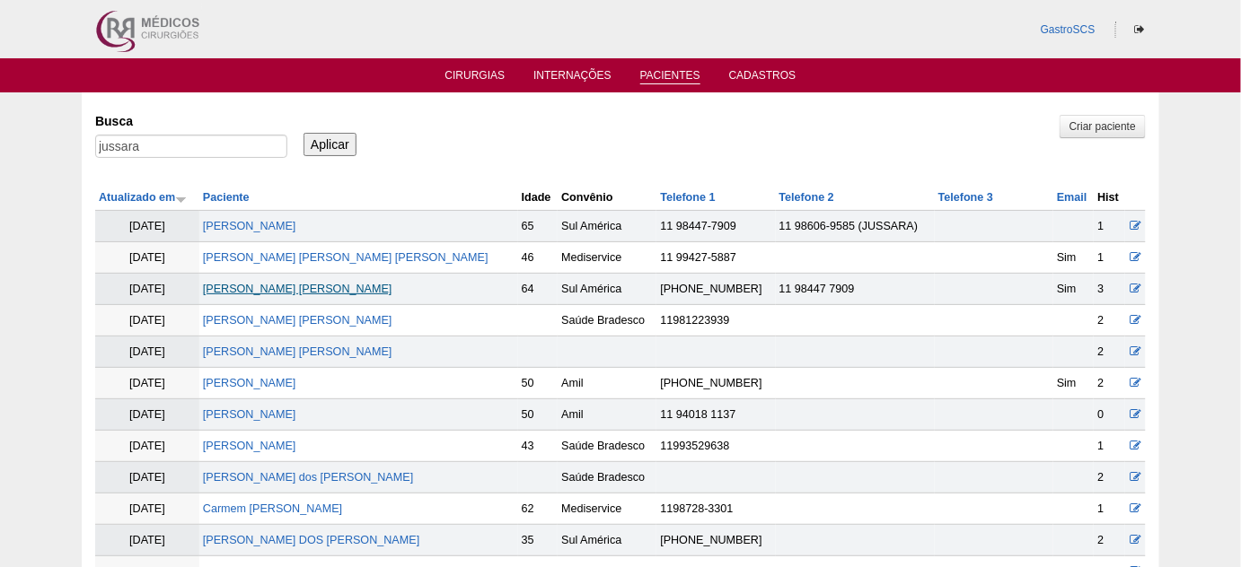
click at [310, 287] on link "[PERSON_NAME] [PERSON_NAME]" at bounding box center [297, 289] width 189 height 13
